Goal: Transaction & Acquisition: Book appointment/travel/reservation

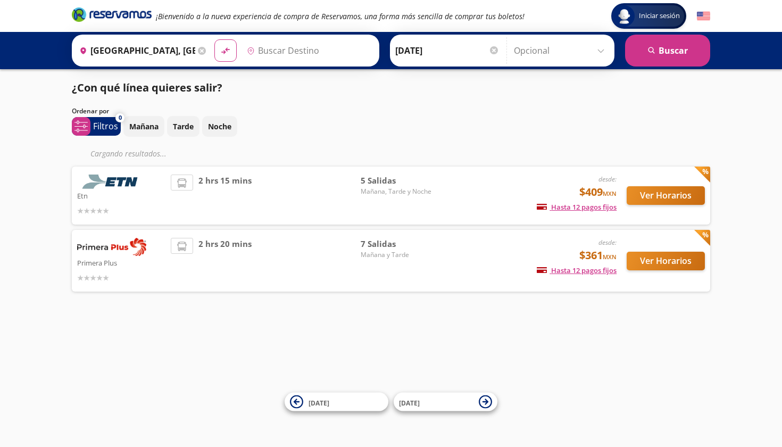
type input "[DATE][GEOGRAPHIC_DATA][PERSON_NAME], [GEOGRAPHIC_DATA]"
click at [640, 263] on button "Ver Horarios" at bounding box center [666, 261] width 78 height 19
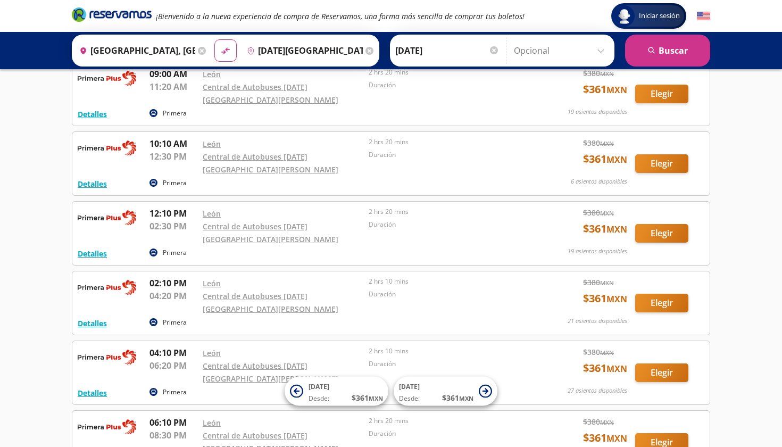
scroll to position [150, 0]
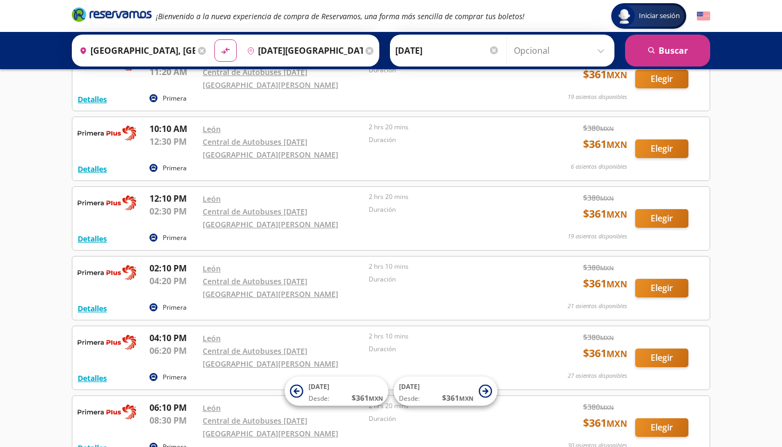
click at [660, 209] on button "Elegir" at bounding box center [661, 218] width 53 height 19
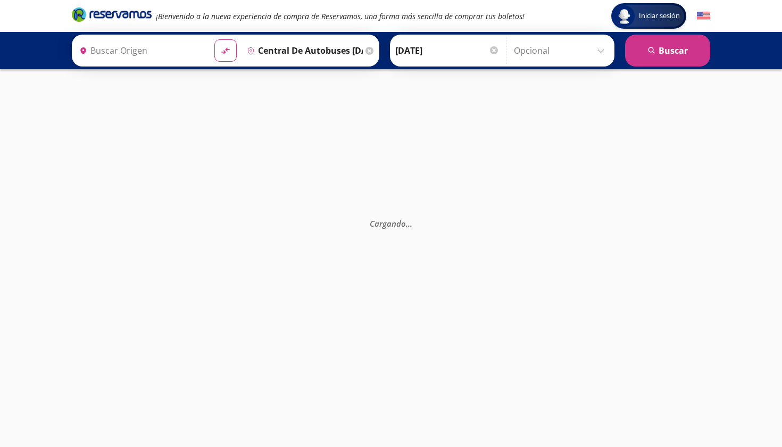
type input "[GEOGRAPHIC_DATA], [GEOGRAPHIC_DATA]"
